Goal: Check status: Check status

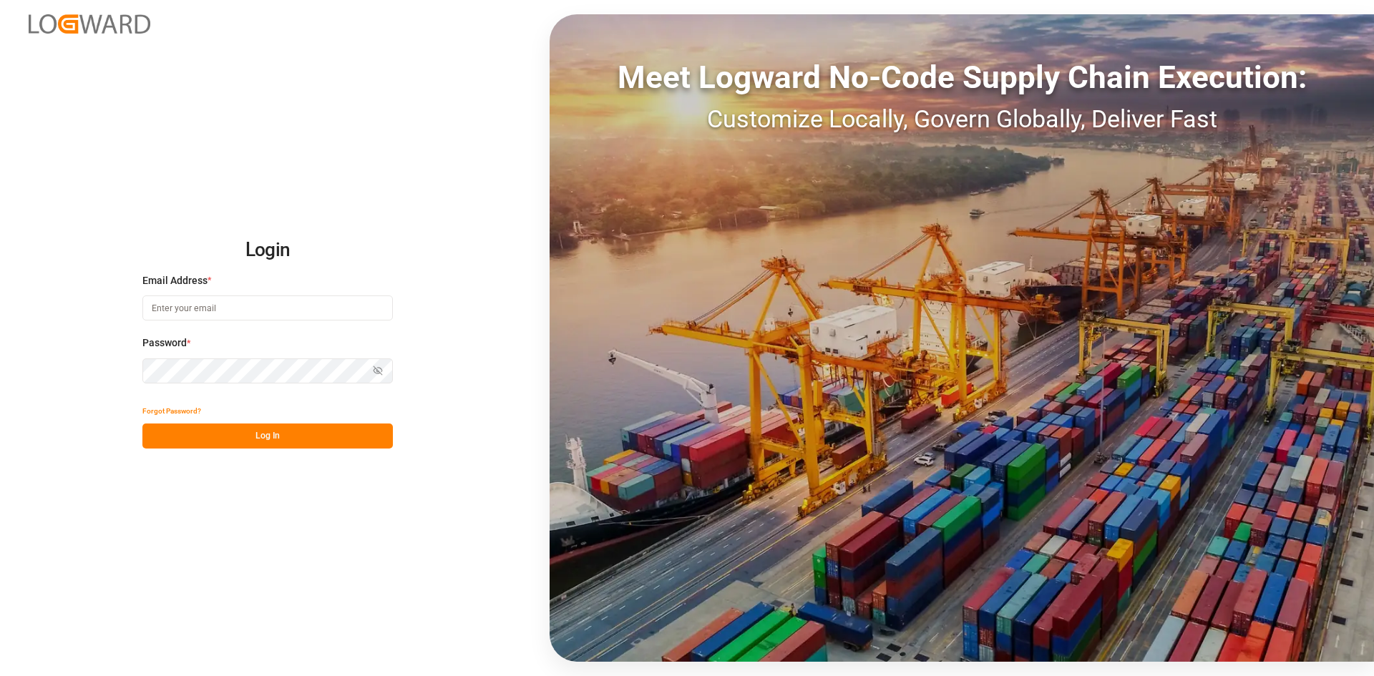
type input "[PERSON_NAME][EMAIL_ADDRESS][PERSON_NAME][DOMAIN_NAME]"
click at [273, 427] on button "Log In" at bounding box center [267, 436] width 250 height 25
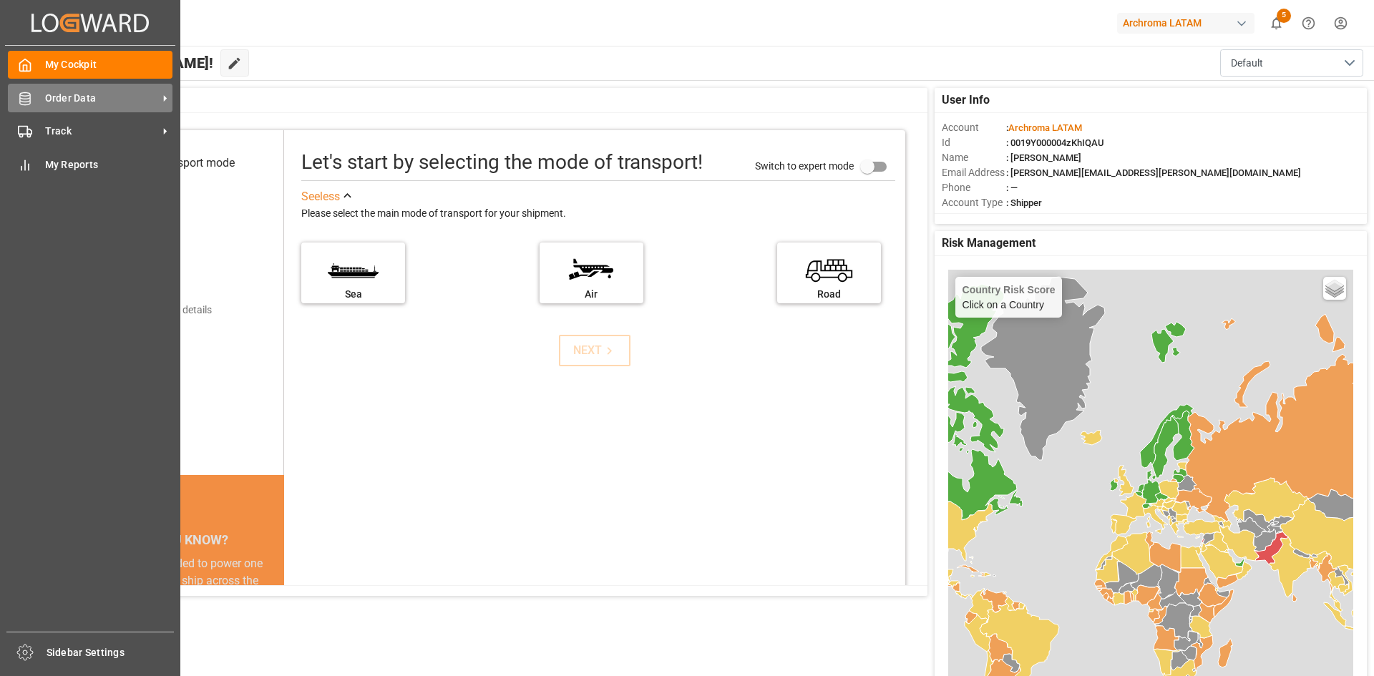
click at [54, 107] on div "Order Data Order Data" at bounding box center [90, 98] width 165 height 28
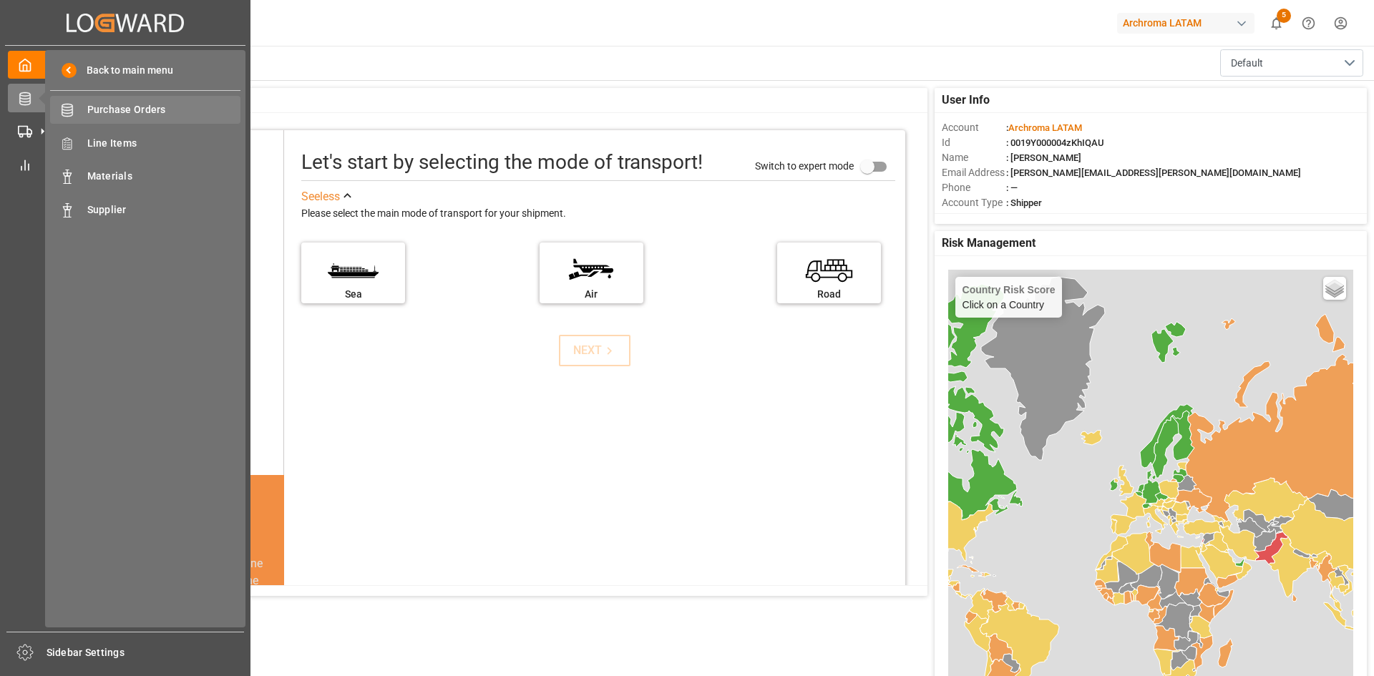
click at [139, 101] on div "Purchase Orders Purchase Orders" at bounding box center [145, 110] width 190 height 28
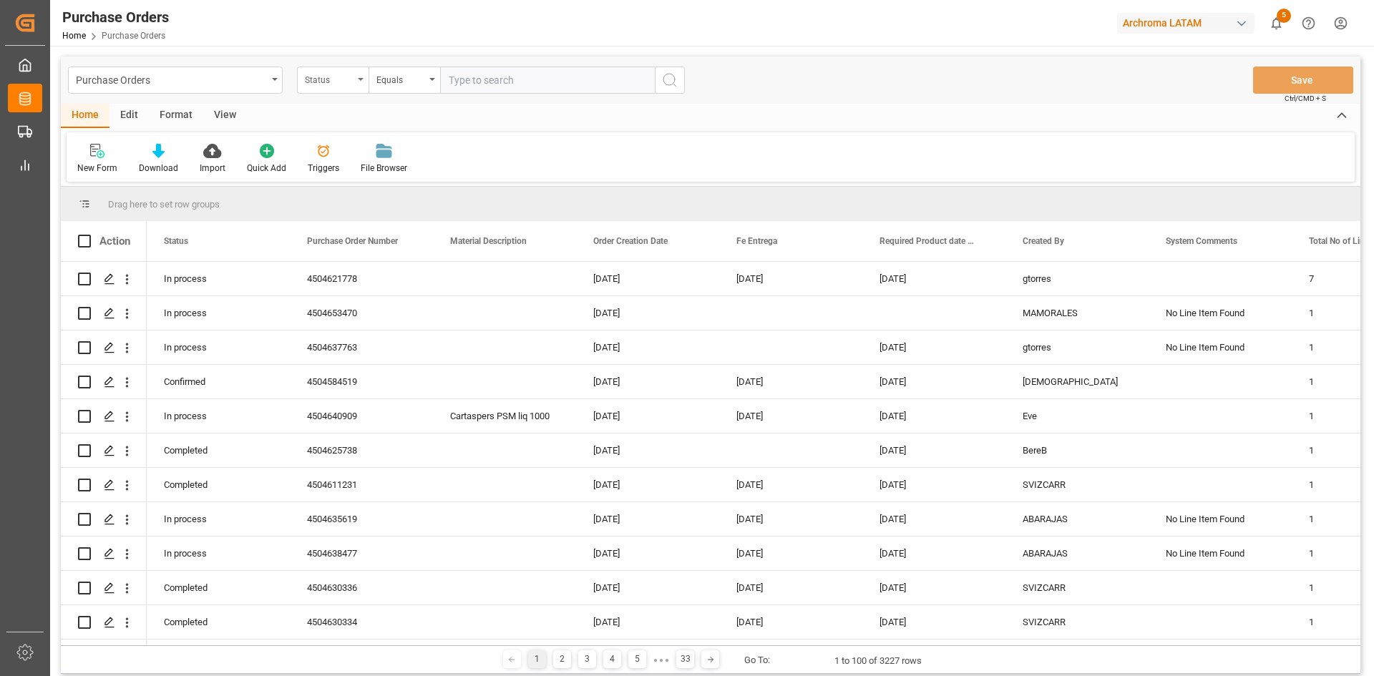
click at [338, 79] on div "Status" at bounding box center [329, 78] width 49 height 16
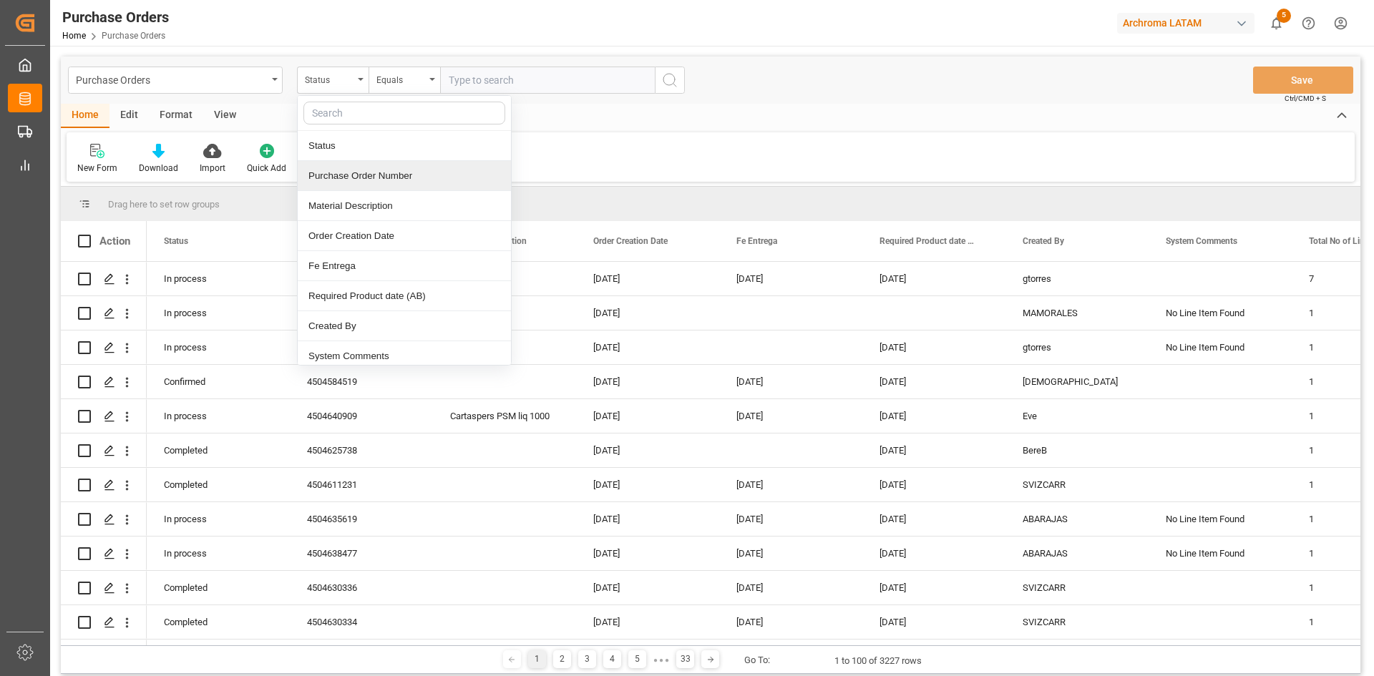
click at [414, 184] on div "Purchase Order Number" at bounding box center [404, 176] width 213 height 30
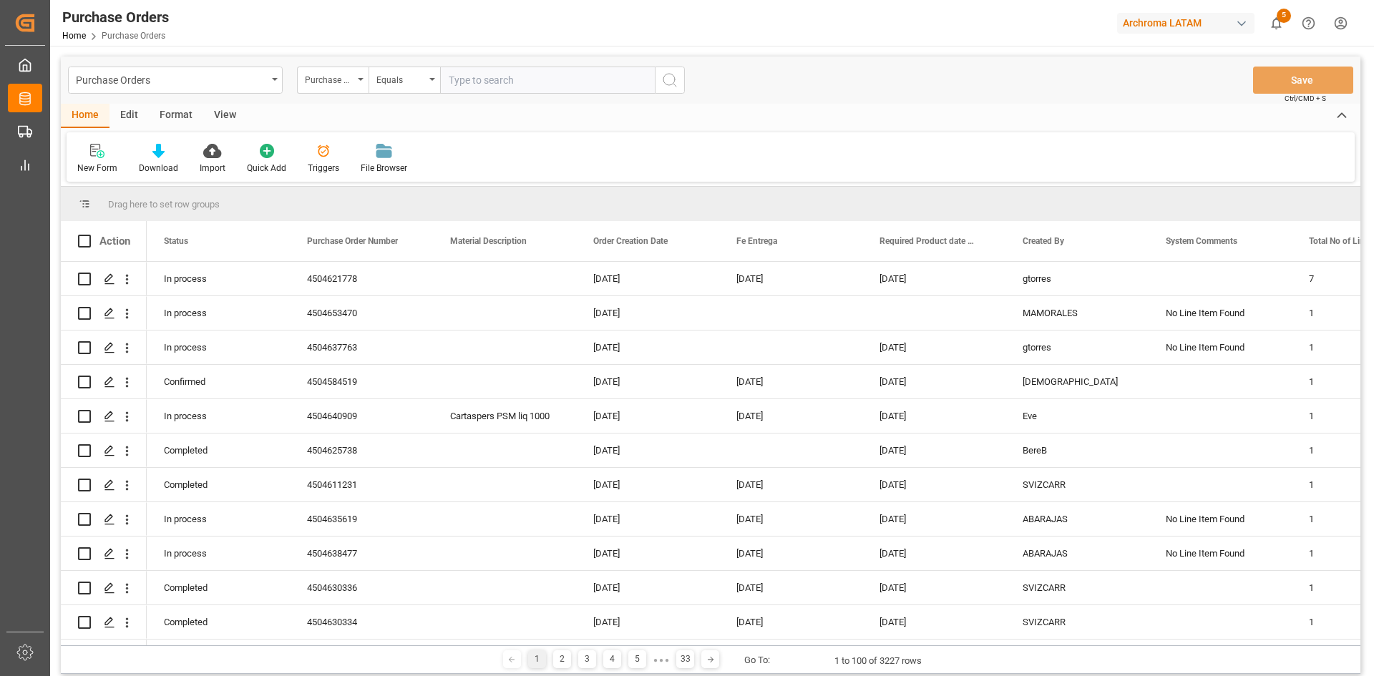
click at [488, 82] on input "text" at bounding box center [547, 80] width 215 height 27
paste input "4504654806"
type input "4504654806"
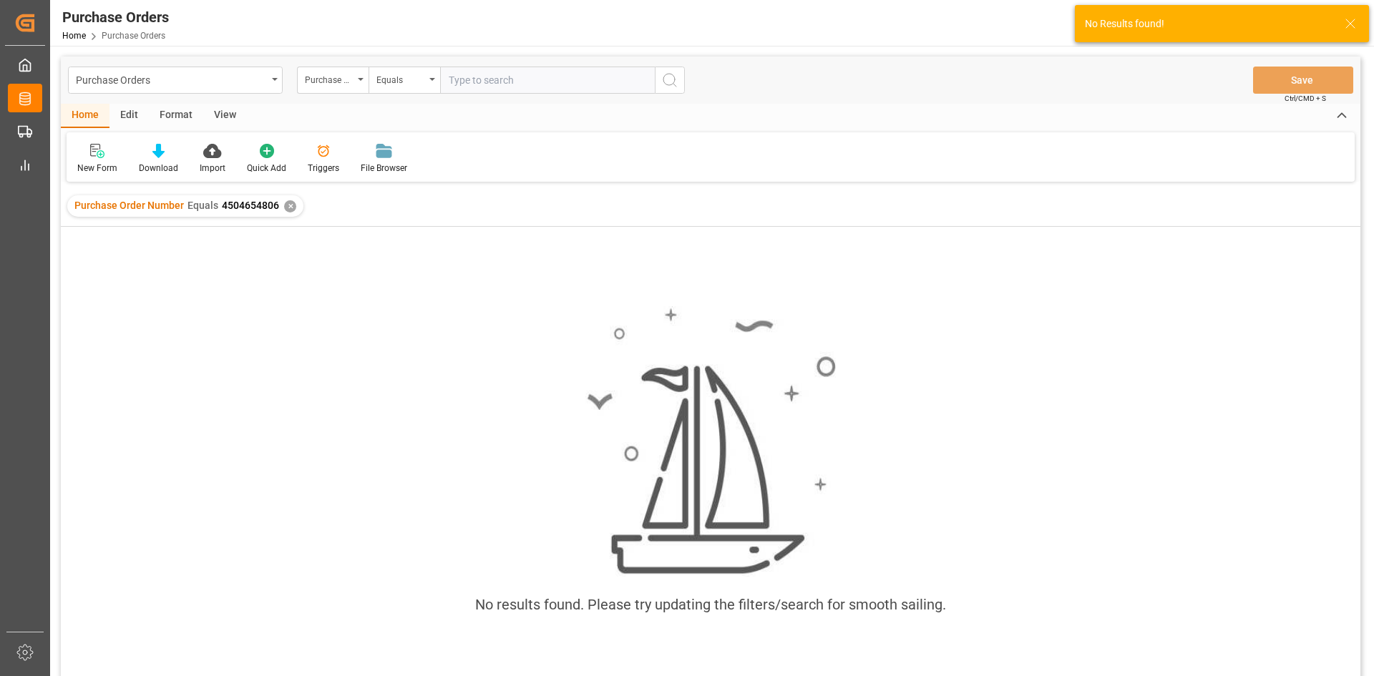
click at [288, 210] on div "✕" at bounding box center [290, 206] width 12 height 12
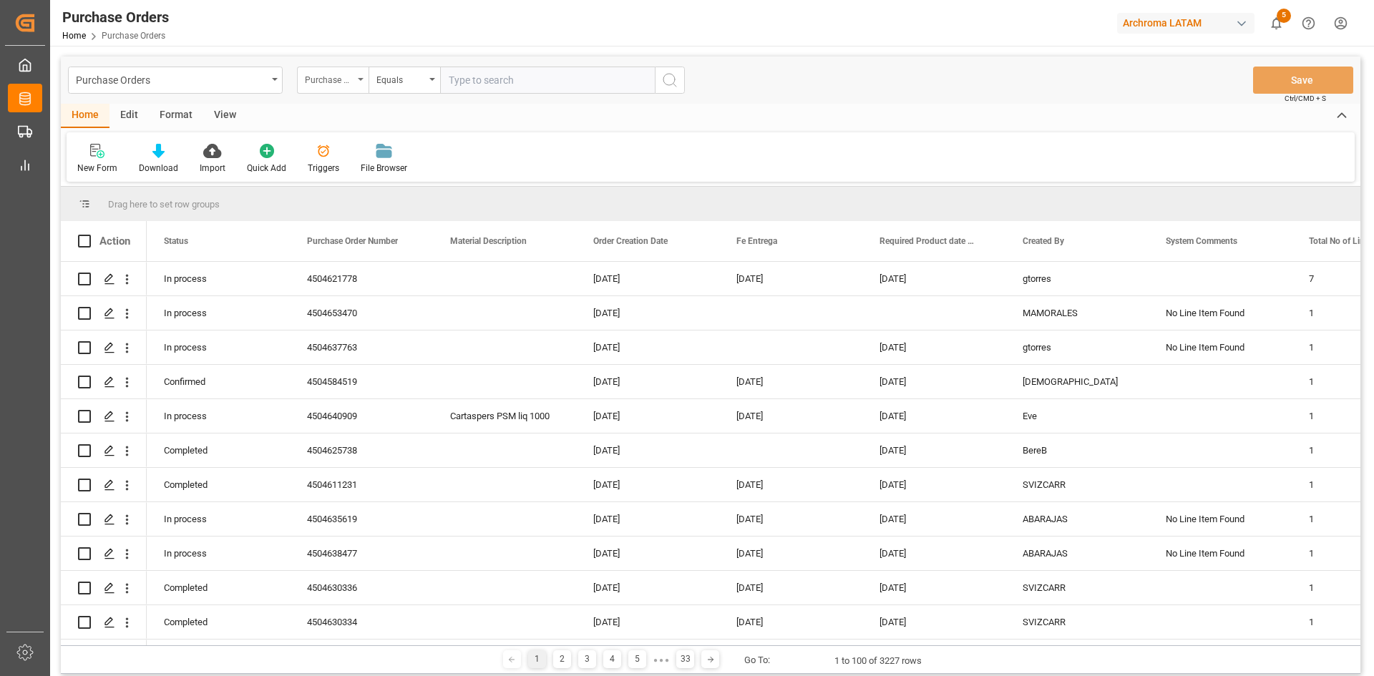
click at [352, 84] on div "Purchase Order Number" at bounding box center [329, 78] width 49 height 16
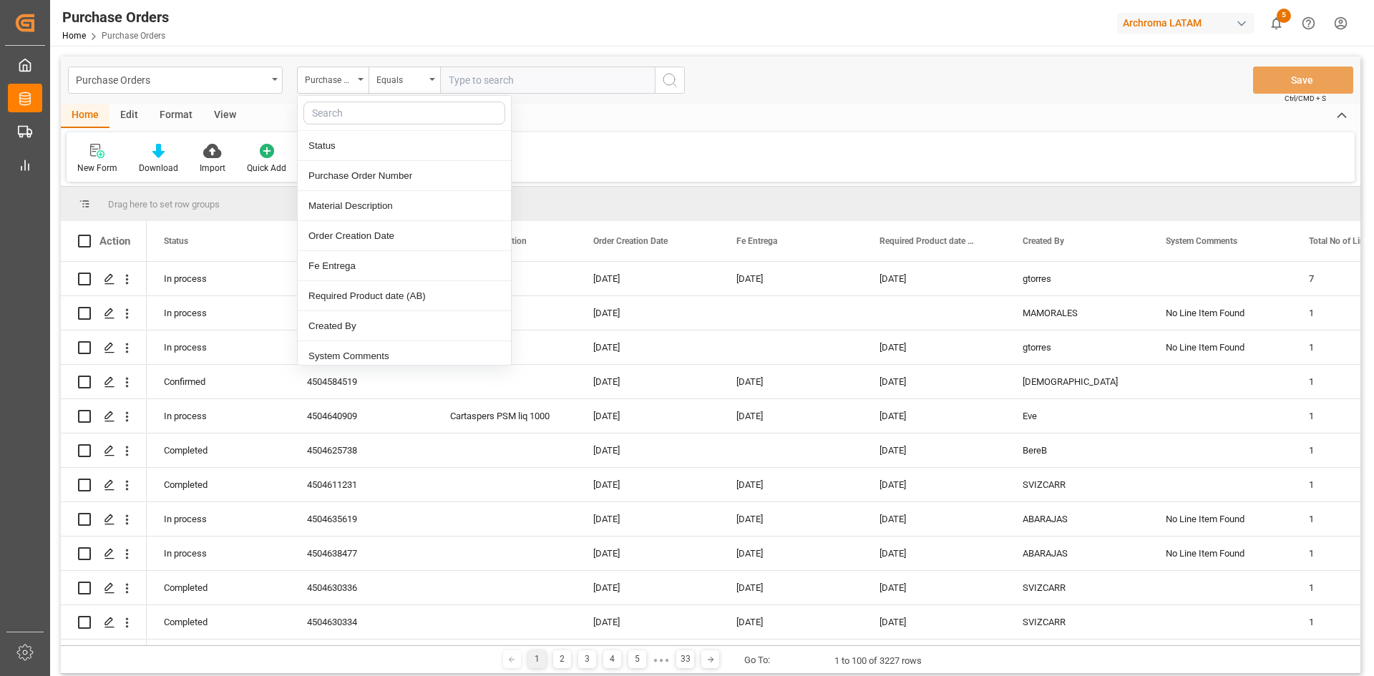
click at [485, 82] on input "text" at bounding box center [547, 80] width 215 height 27
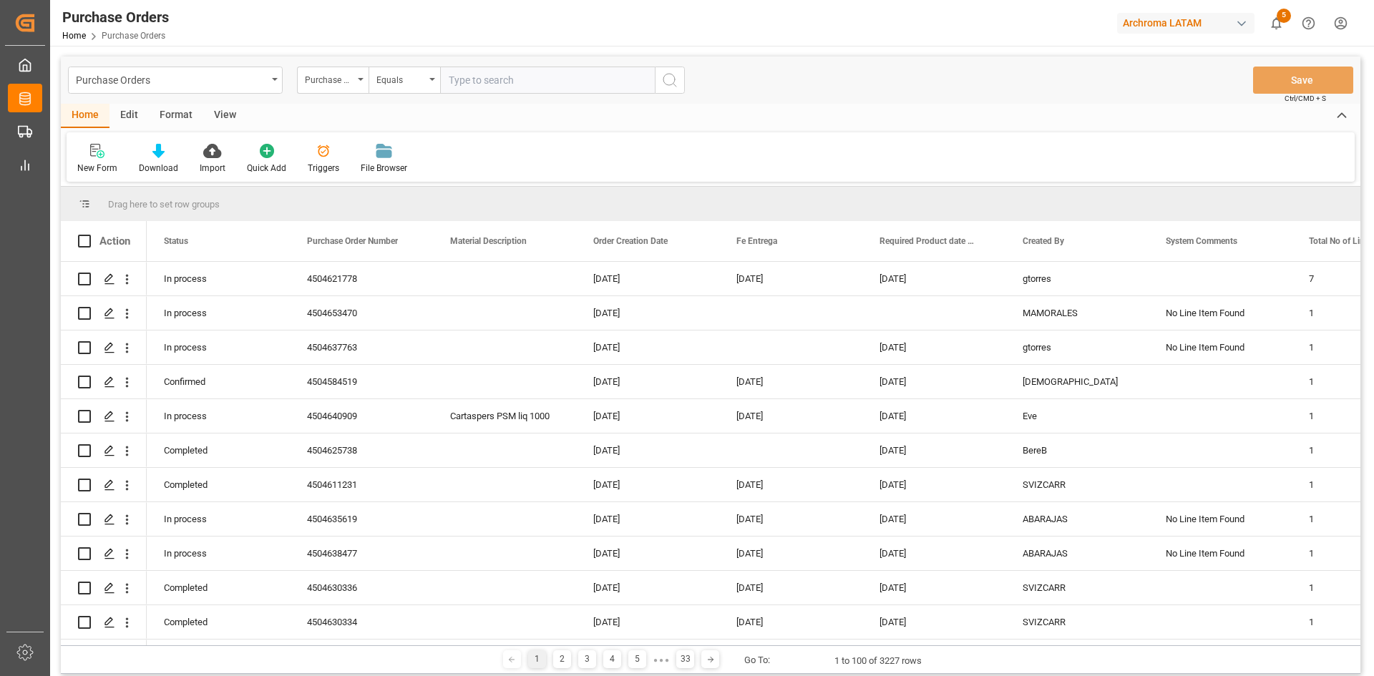
paste input "4504654841"
type input "4504654841"
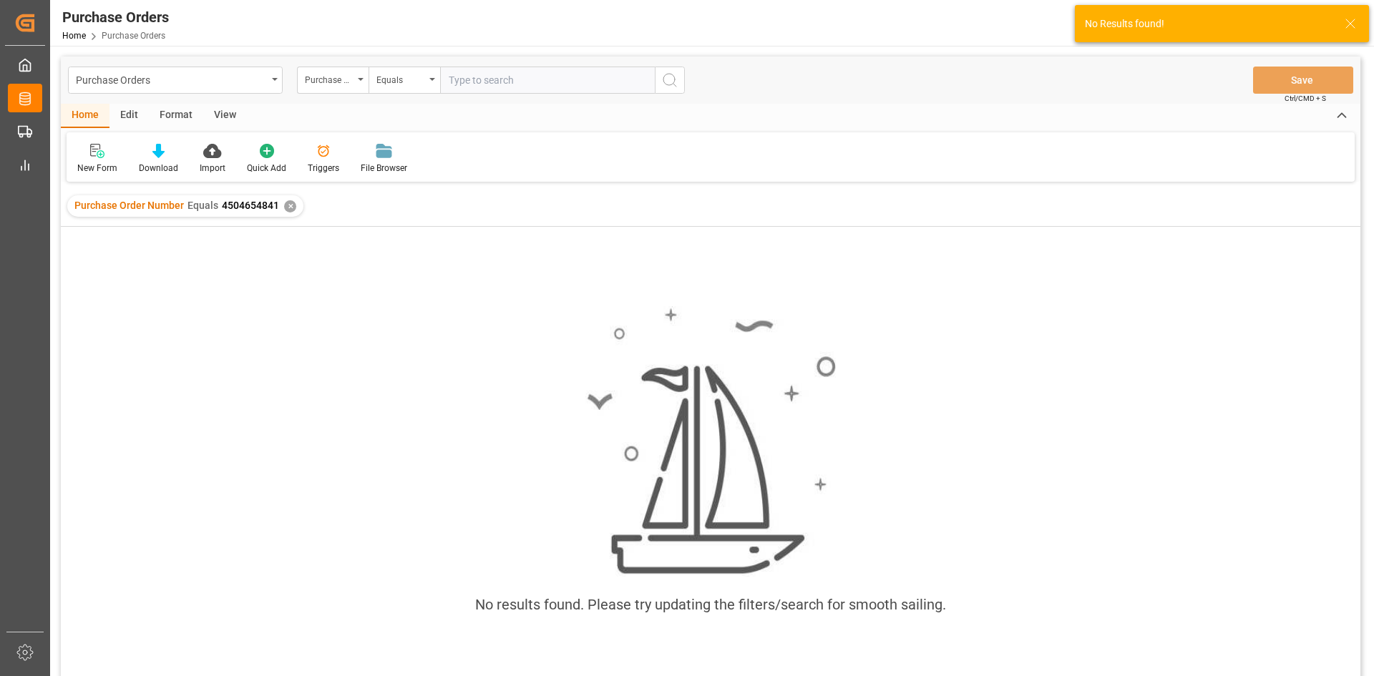
click at [292, 209] on div "✕" at bounding box center [290, 206] width 12 height 12
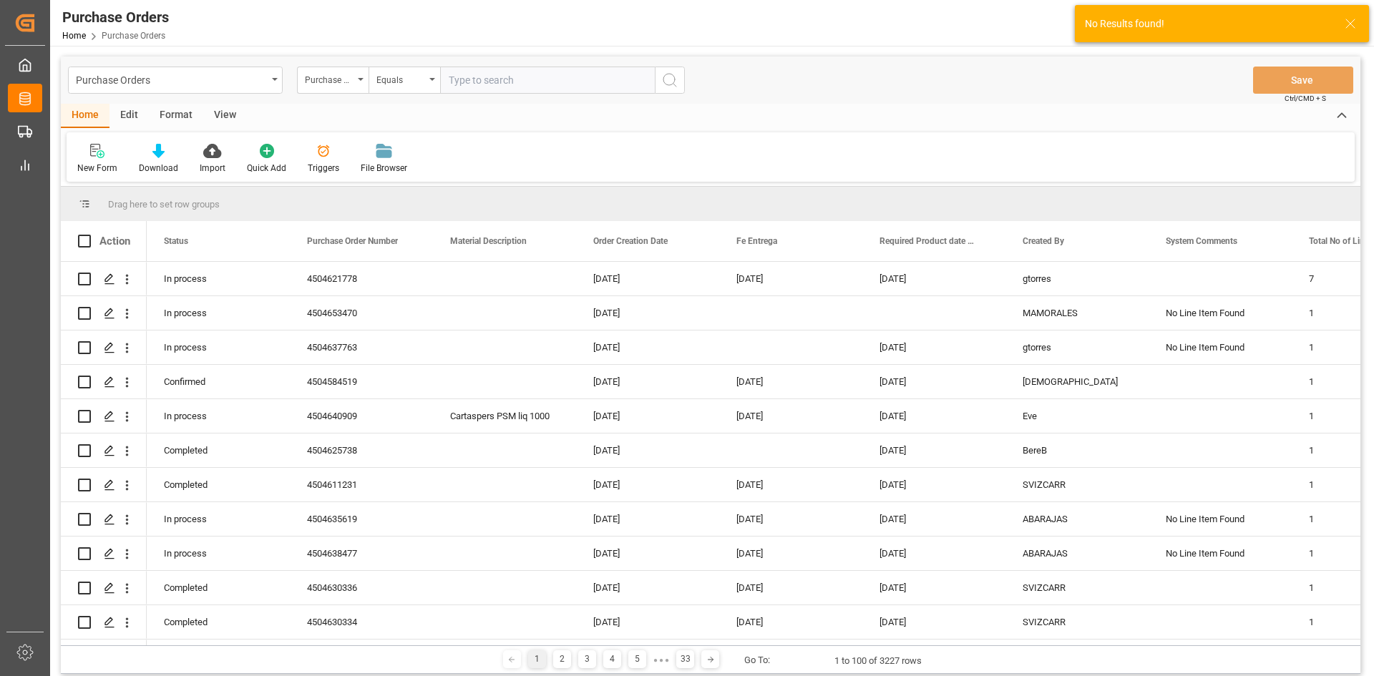
click at [472, 79] on input "text" at bounding box center [547, 80] width 215 height 27
paste input "4504654841"
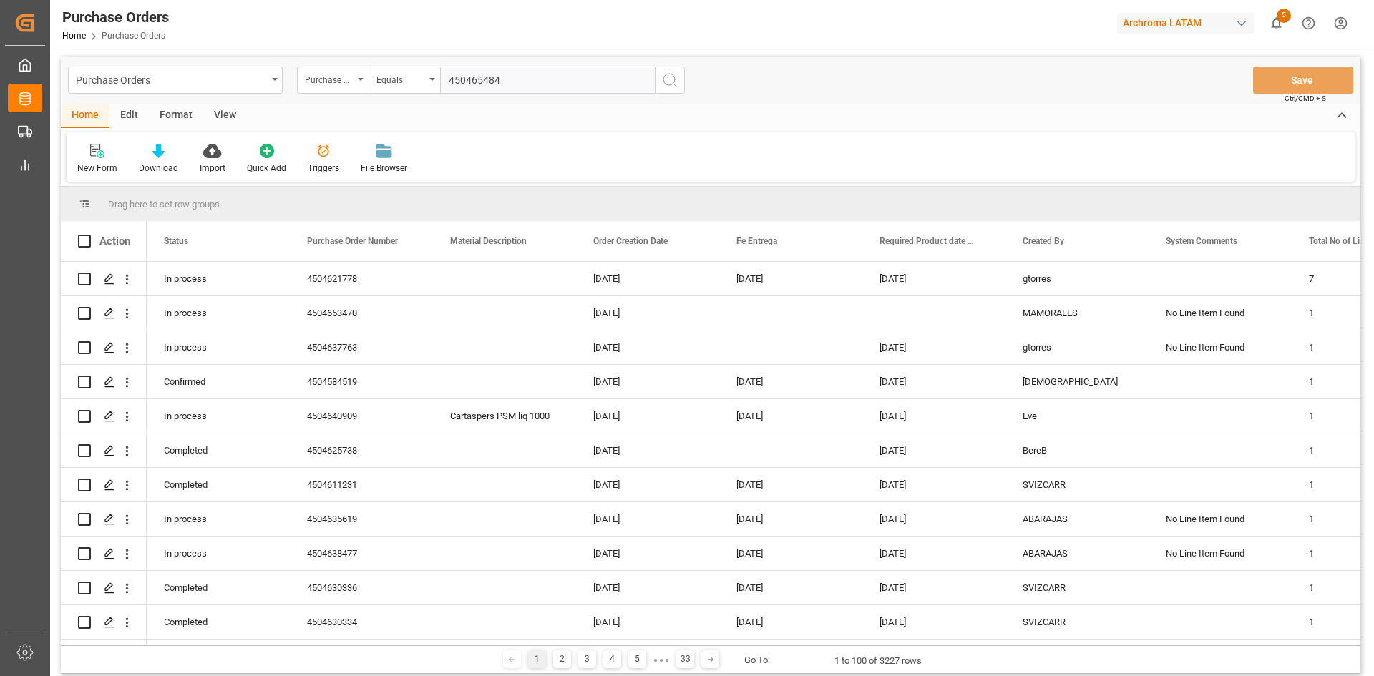
type input "4504654841"
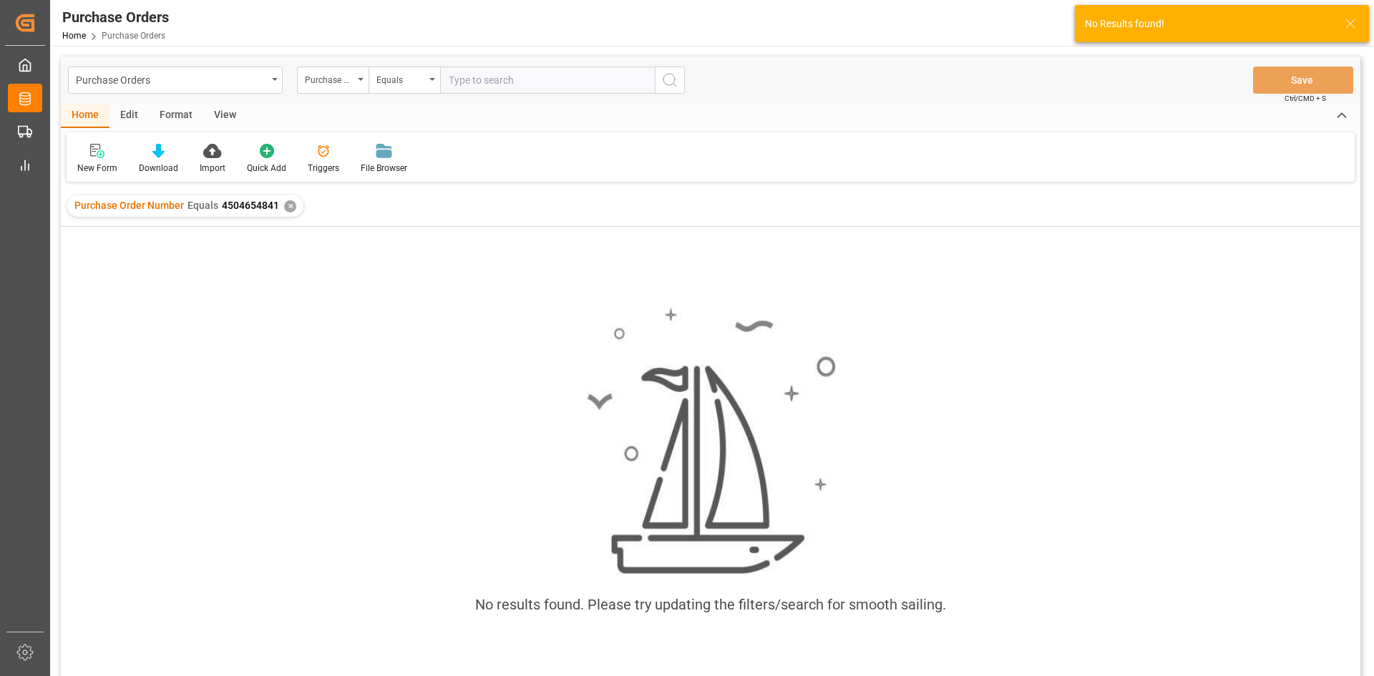
click at [289, 208] on div "✕" at bounding box center [290, 206] width 12 height 12
